Goal: Transaction & Acquisition: Purchase product/service

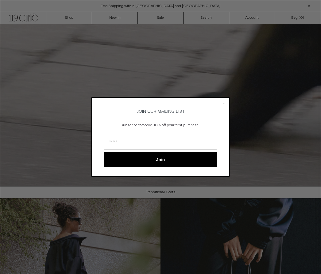
click at [224, 100] on circle "Close dialog" at bounding box center [224, 103] width 6 height 6
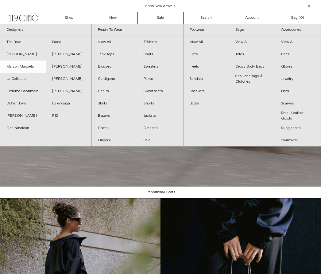
click at [29, 68] on link "Maison Margiela" at bounding box center [23, 67] width 46 height 12
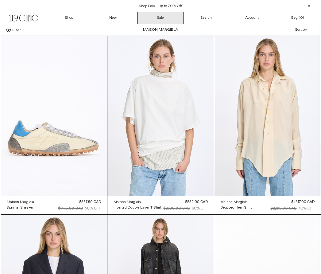
click at [151, 17] on link "Sale" at bounding box center [161, 18] width 46 height 12
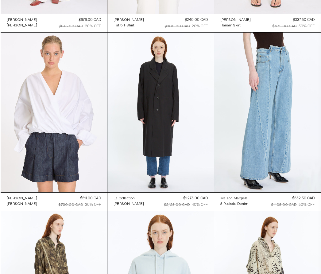
scroll to position [3759, 0]
